Goal: Find specific page/section: Find specific page/section

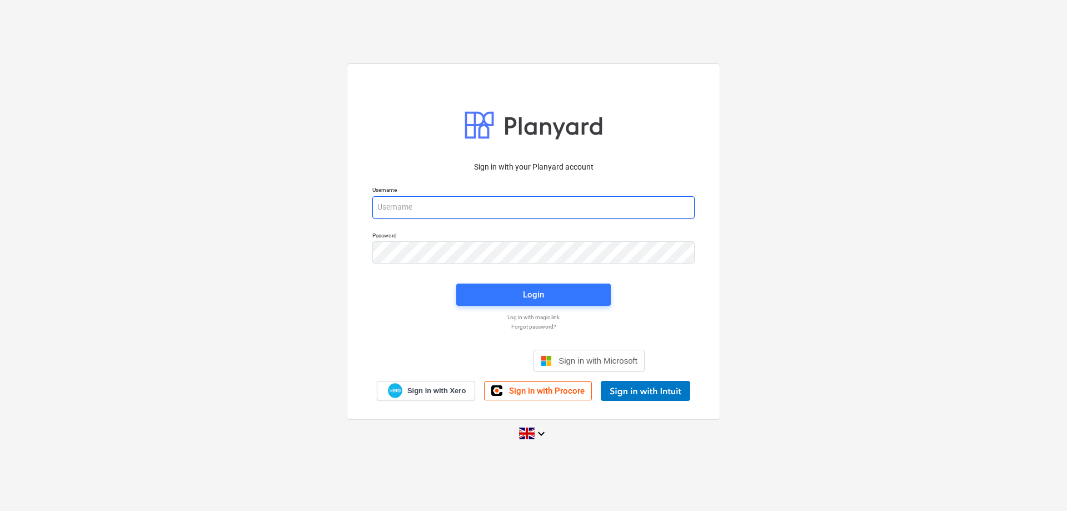
click at [502, 203] on input "email" at bounding box center [533, 207] width 322 height 22
type input "[PERSON_NAME][EMAIL_ADDRESS][DOMAIN_NAME]"
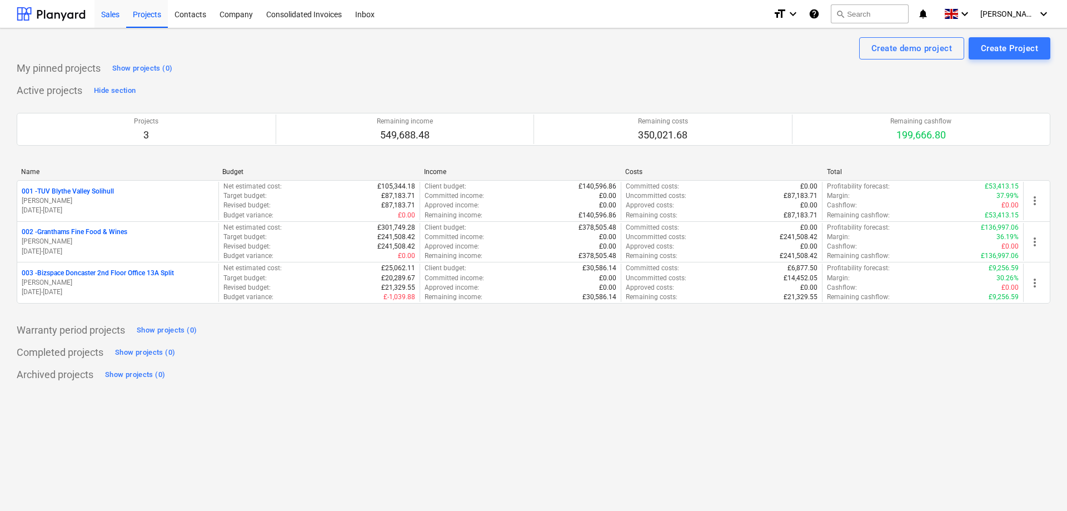
click at [106, 19] on div "Sales" at bounding box center [111, 13] width 32 height 28
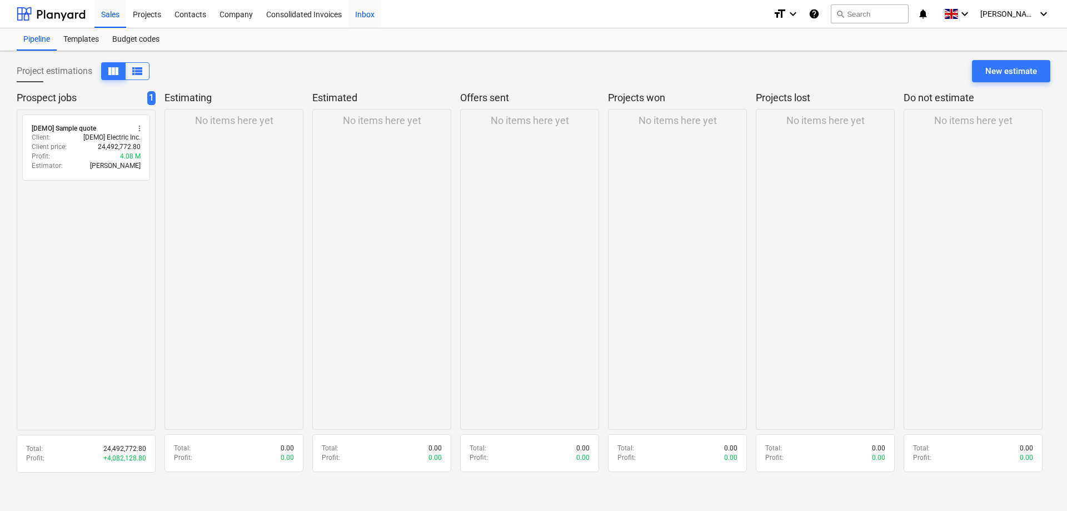
click at [365, 17] on div "Inbox" at bounding box center [365, 13] width 33 height 28
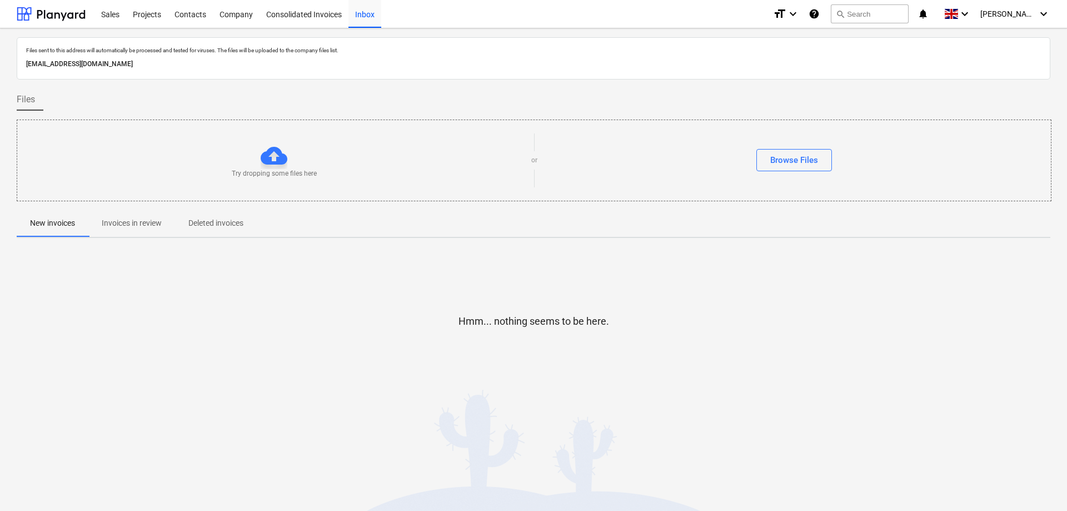
drag, startPoint x: 256, startPoint y: 61, endPoint x: 16, endPoint y: 60, distance: 240.2
click at [16, 60] on div "Files sent to this address will automatically be processed and tested for virus…" at bounding box center [533, 269] width 1067 height 483
copy p "[EMAIL_ADDRESS][DOMAIN_NAME]"
